Goal: Task Accomplishment & Management: Complete application form

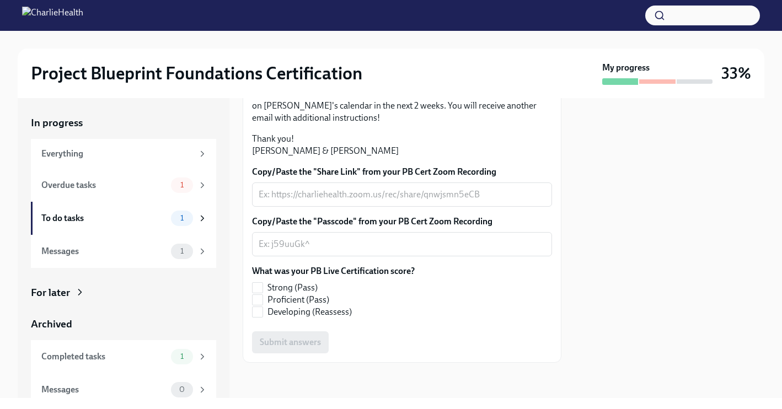
scroll to position [319, 0]
click at [373, 186] on div "x ​" at bounding box center [402, 195] width 300 height 24
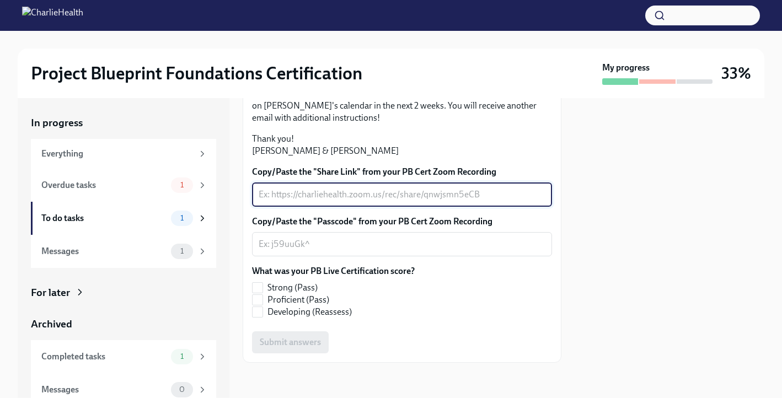
click at [319, 195] on textarea "Copy/Paste the "Share Link" from your PB Cert Zoom Recording" at bounding box center [402, 194] width 287 height 13
paste textarea "[URL][DOMAIN_NAME] Passcode: s3ND6#N2"
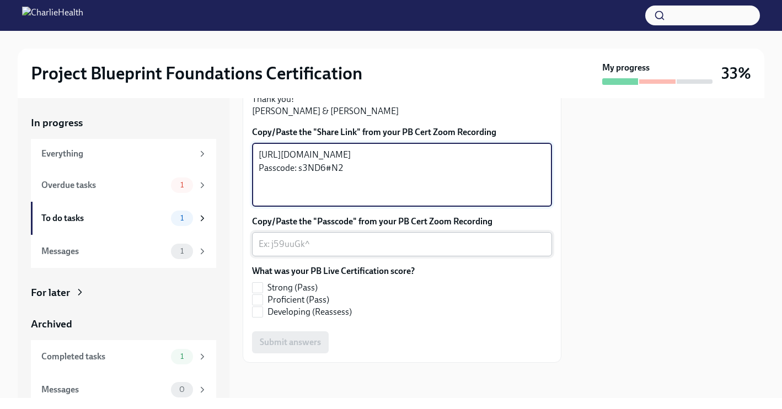
type textarea "[URL][DOMAIN_NAME] Passcode: s3ND6#N2"
click at [341, 251] on textarea "Copy/Paste the "Passcode" from your PB Cert Zoom Recording" at bounding box center [402, 244] width 287 height 13
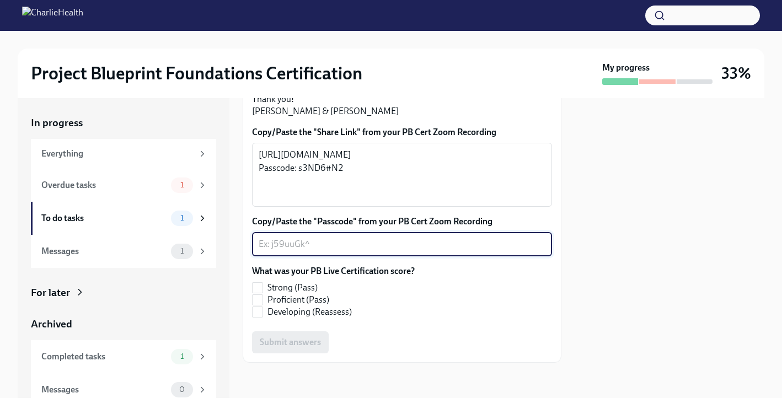
paste textarea "s3ND6#N2"
type textarea "s3ND6#N2"
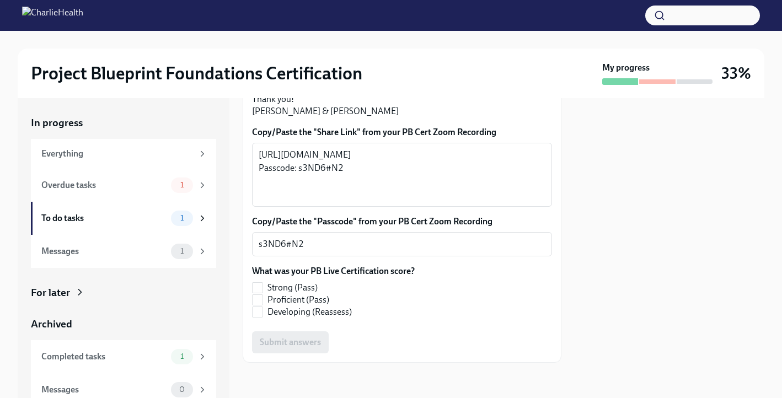
click at [592, 197] on div at bounding box center [670, 248] width 190 height 300
click at [260, 305] on input "Proficient (Pass)" at bounding box center [258, 300] width 10 height 10
checkbox input "true"
click at [308, 348] on span "Submit answers" at bounding box center [290, 342] width 61 height 11
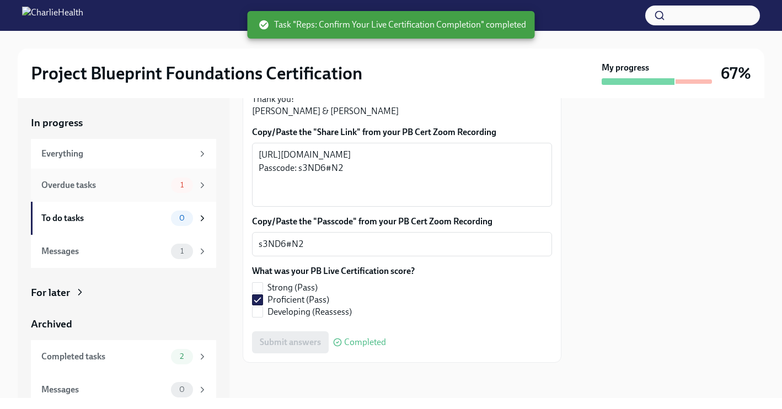
click at [116, 188] on div "Overdue tasks" at bounding box center [103, 185] width 125 height 12
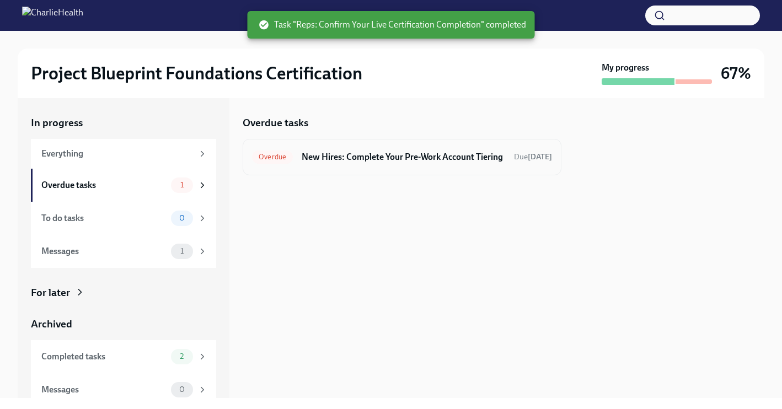
click at [365, 161] on h6 "New Hires: Complete Your Pre-Work Account Tiering" at bounding box center [404, 157] width 204 height 12
